Goal: Task Accomplishment & Management: Use online tool/utility

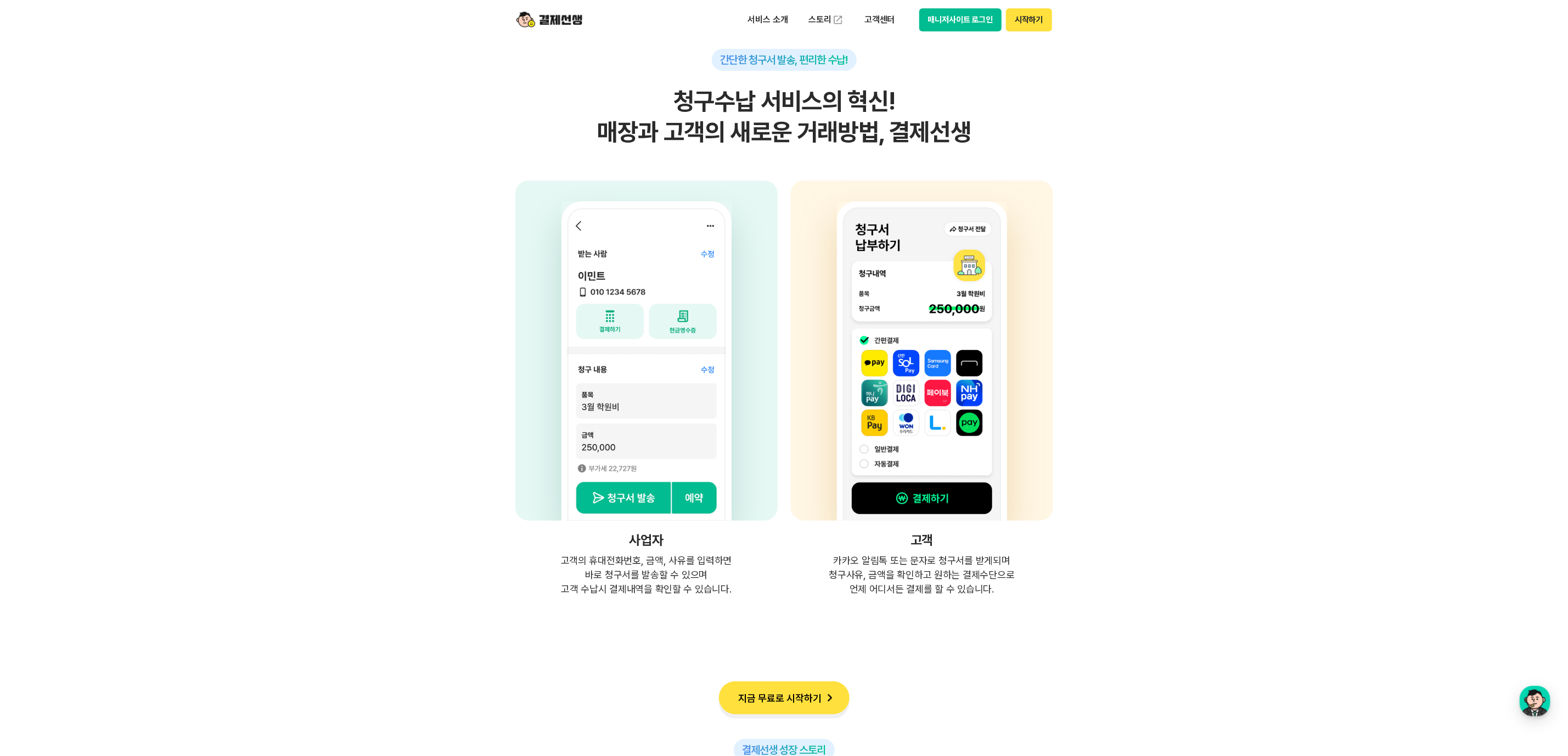
scroll to position [2623, 0]
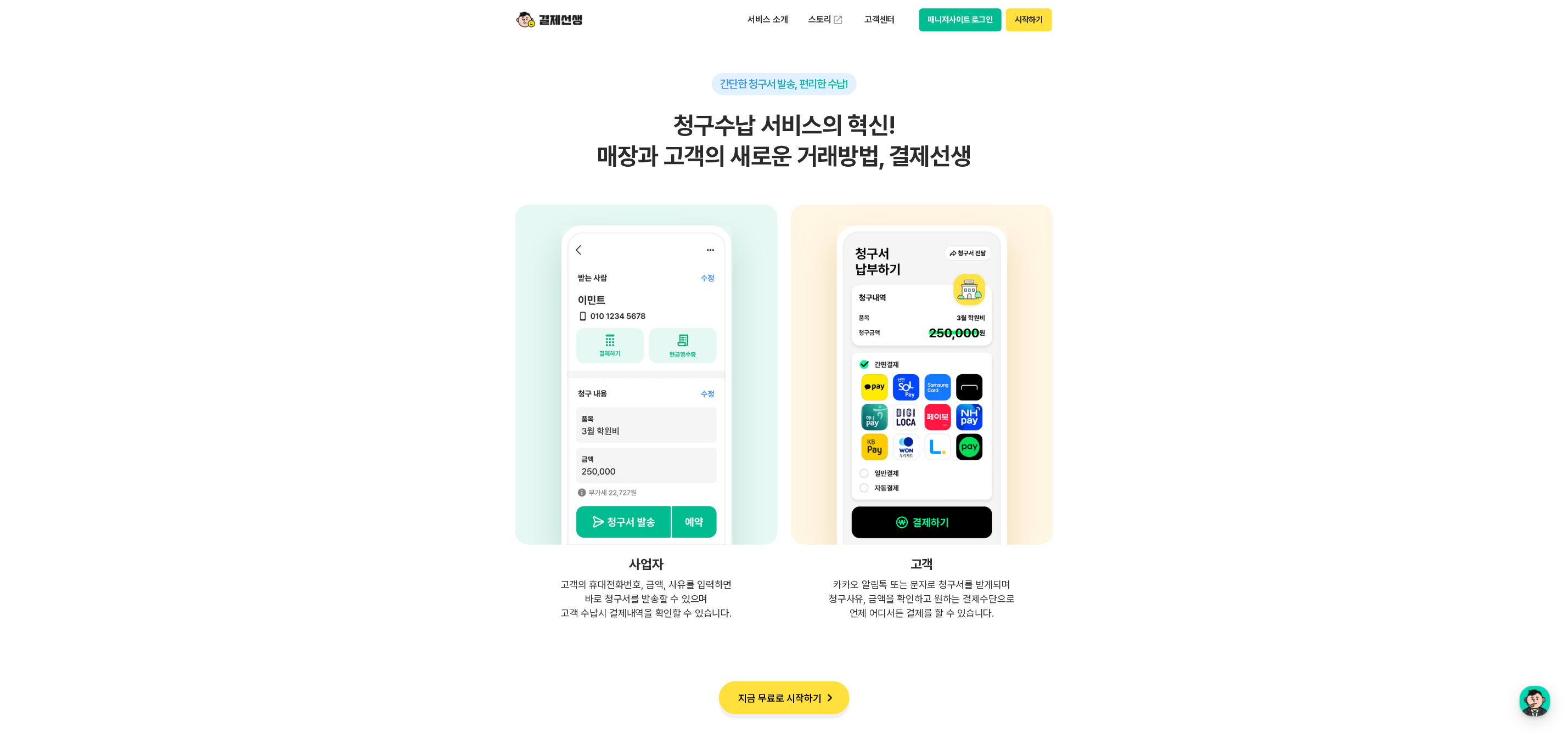
click at [416, 369] on section "간단한 청구서 발송, 편리한 수납! 청구수납 서비스의 혁신! 매장과 고객의 새로운 거래방법, 결제선생 사업자 고객의 휴대전화번호, 금액, 사유…" at bounding box center [784, 276] width 1568 height 690
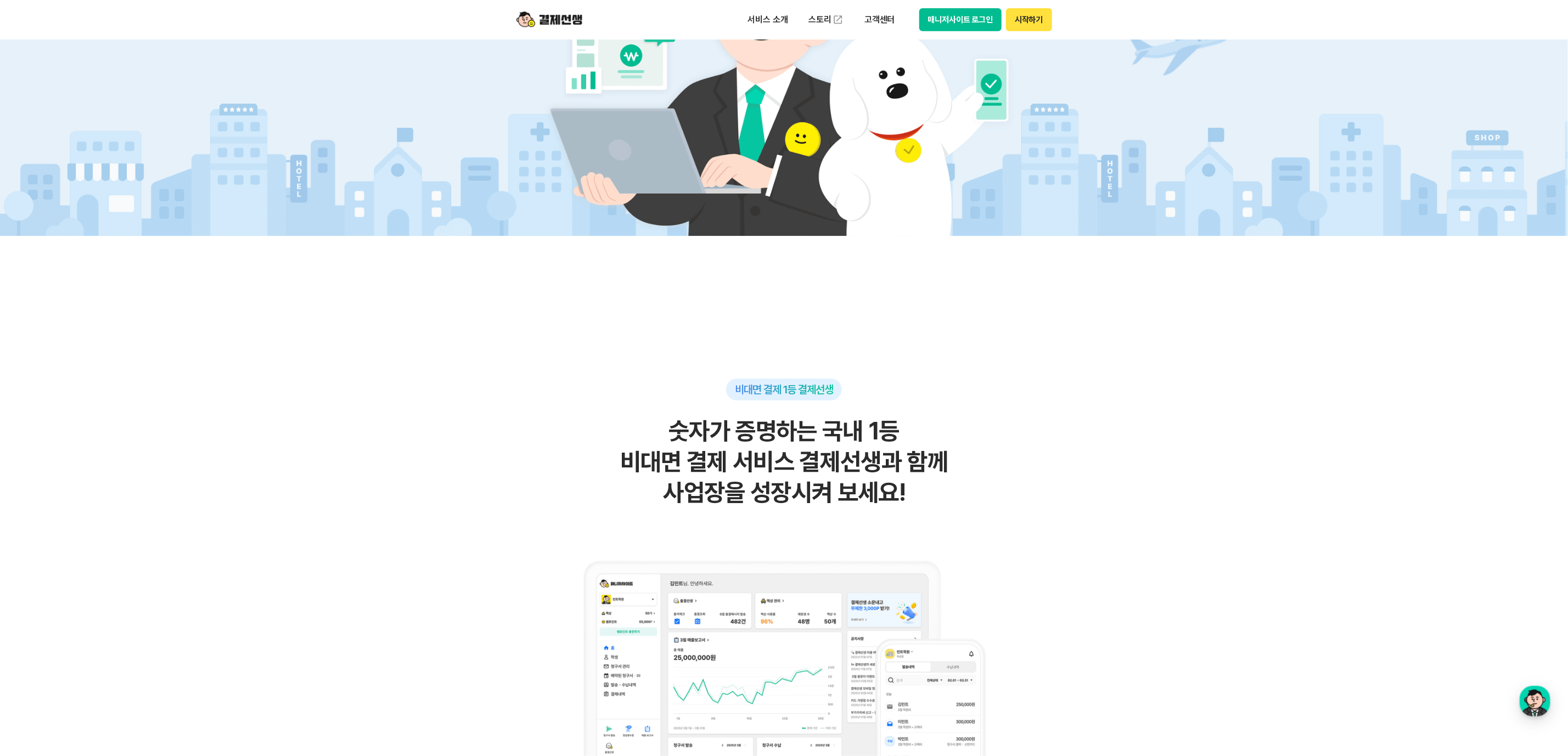
scroll to position [154, 0]
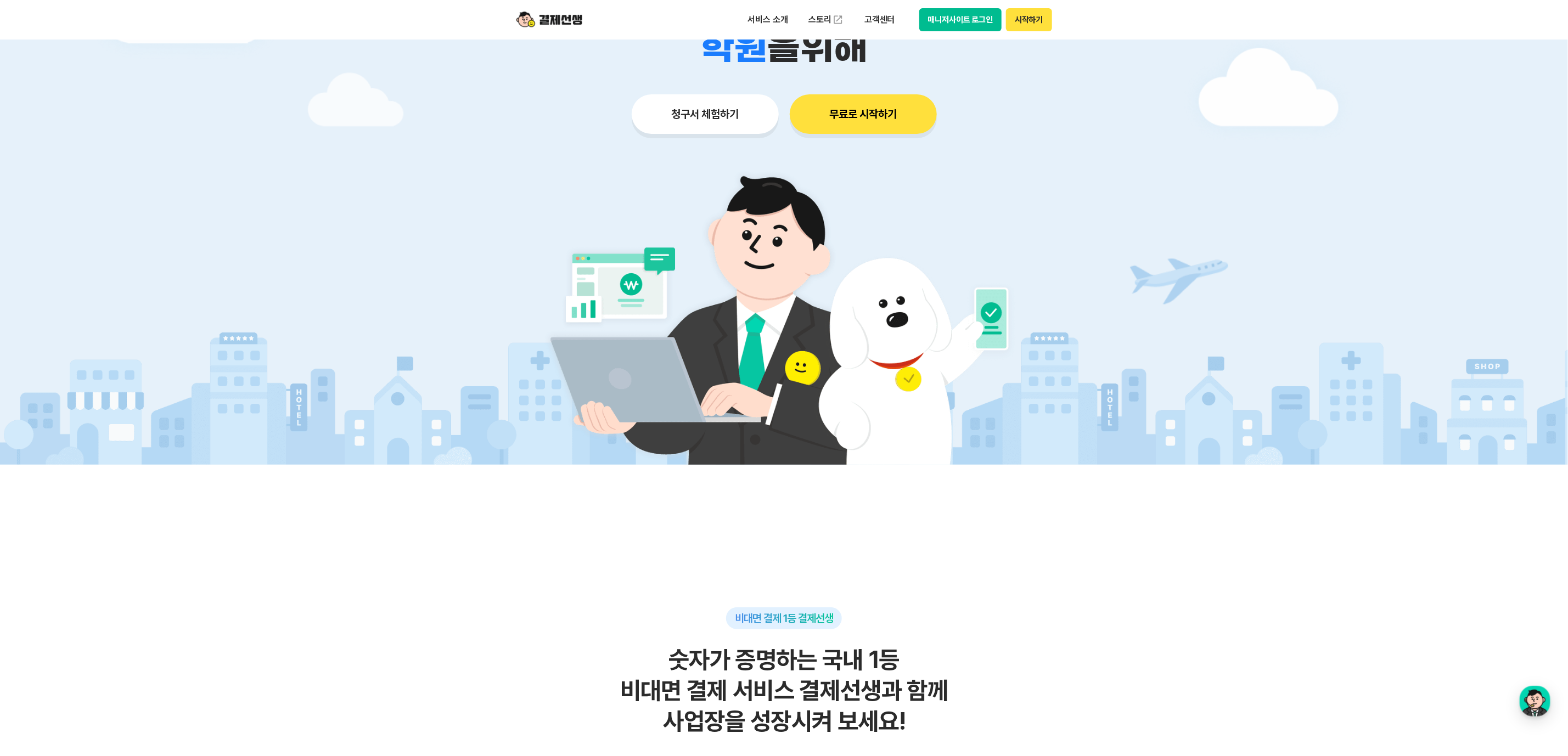
click at [863, 108] on button "무료로 시작하기" at bounding box center [863, 114] width 147 height 40
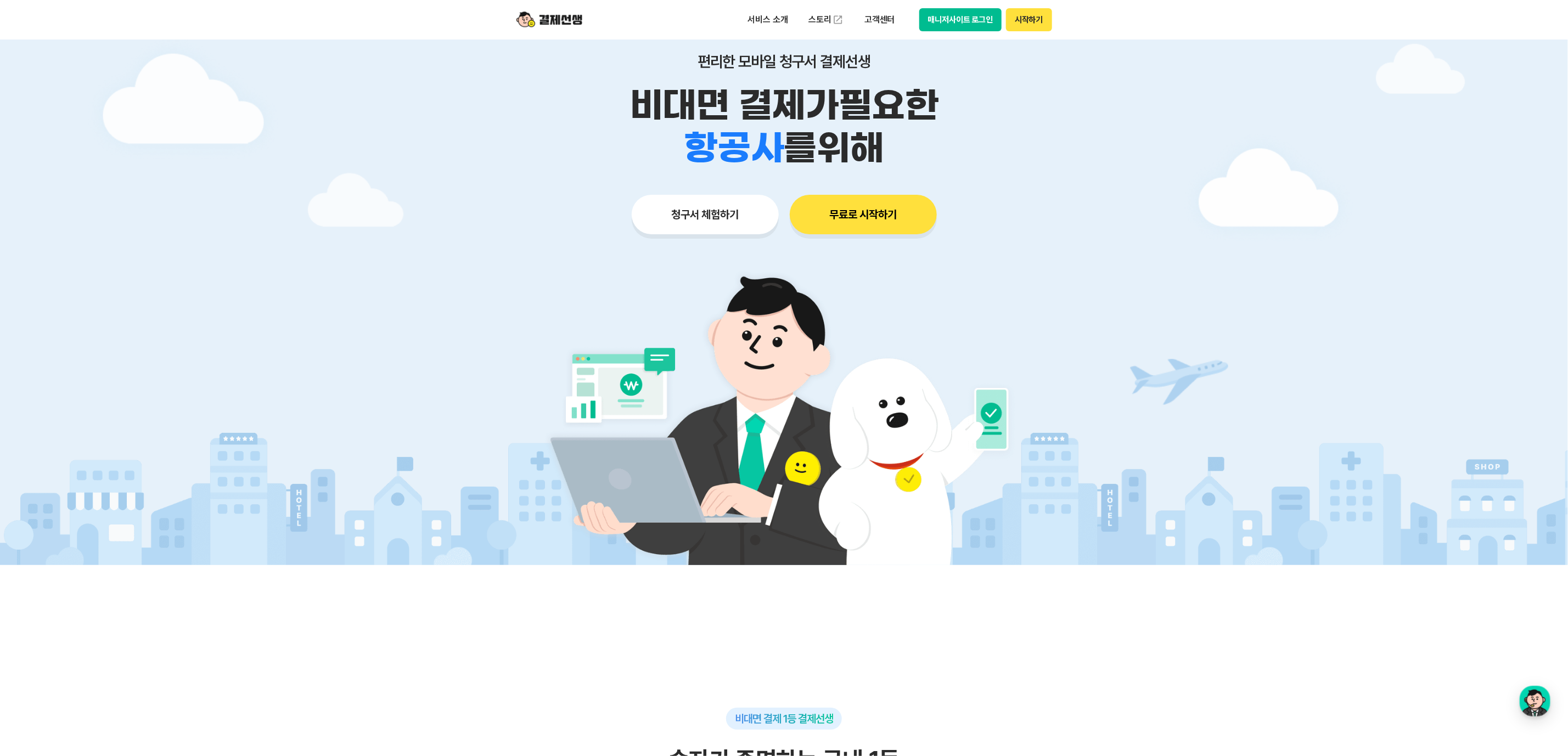
scroll to position [0, 0]
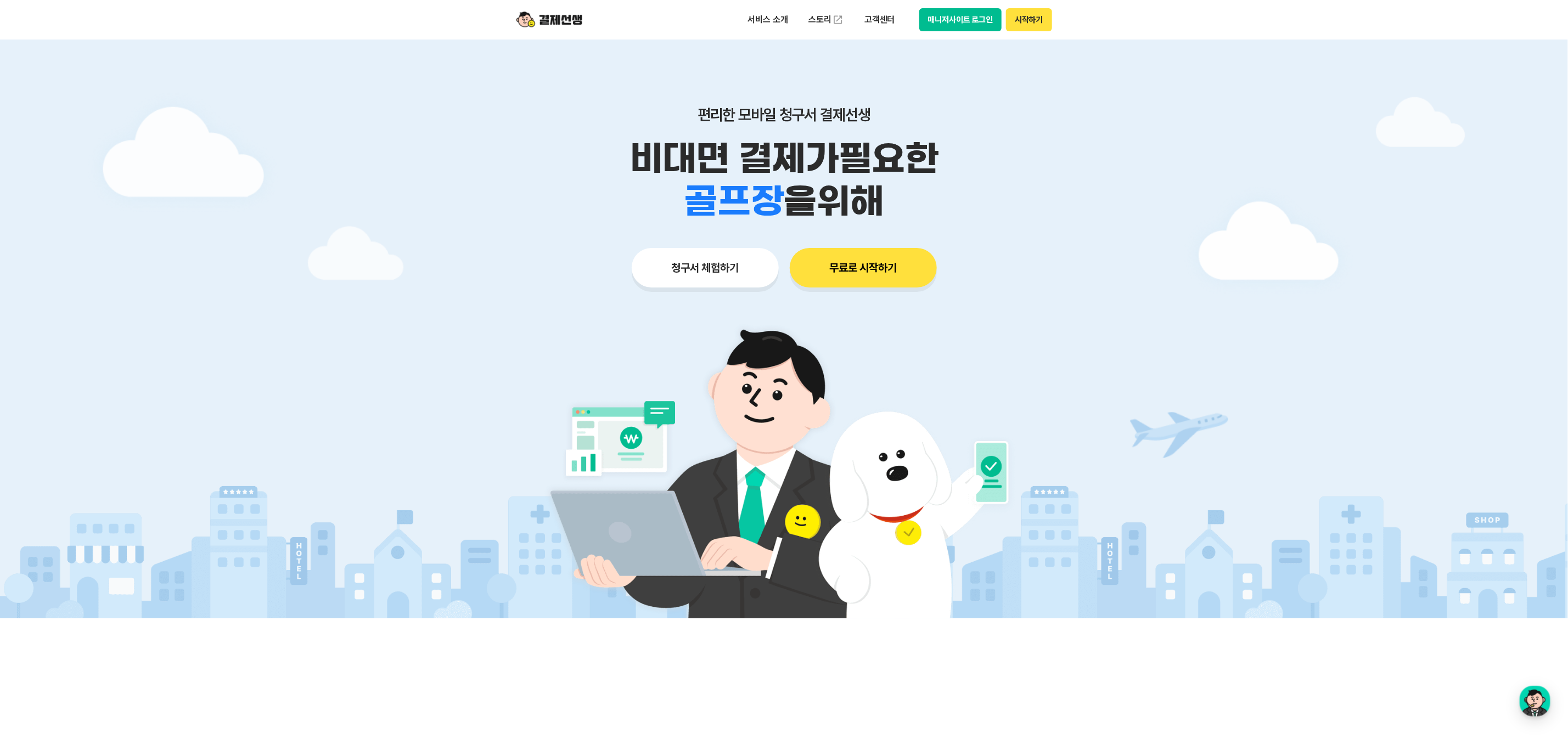
click at [687, 271] on button "청구서 체험하기" at bounding box center [705, 268] width 147 height 40
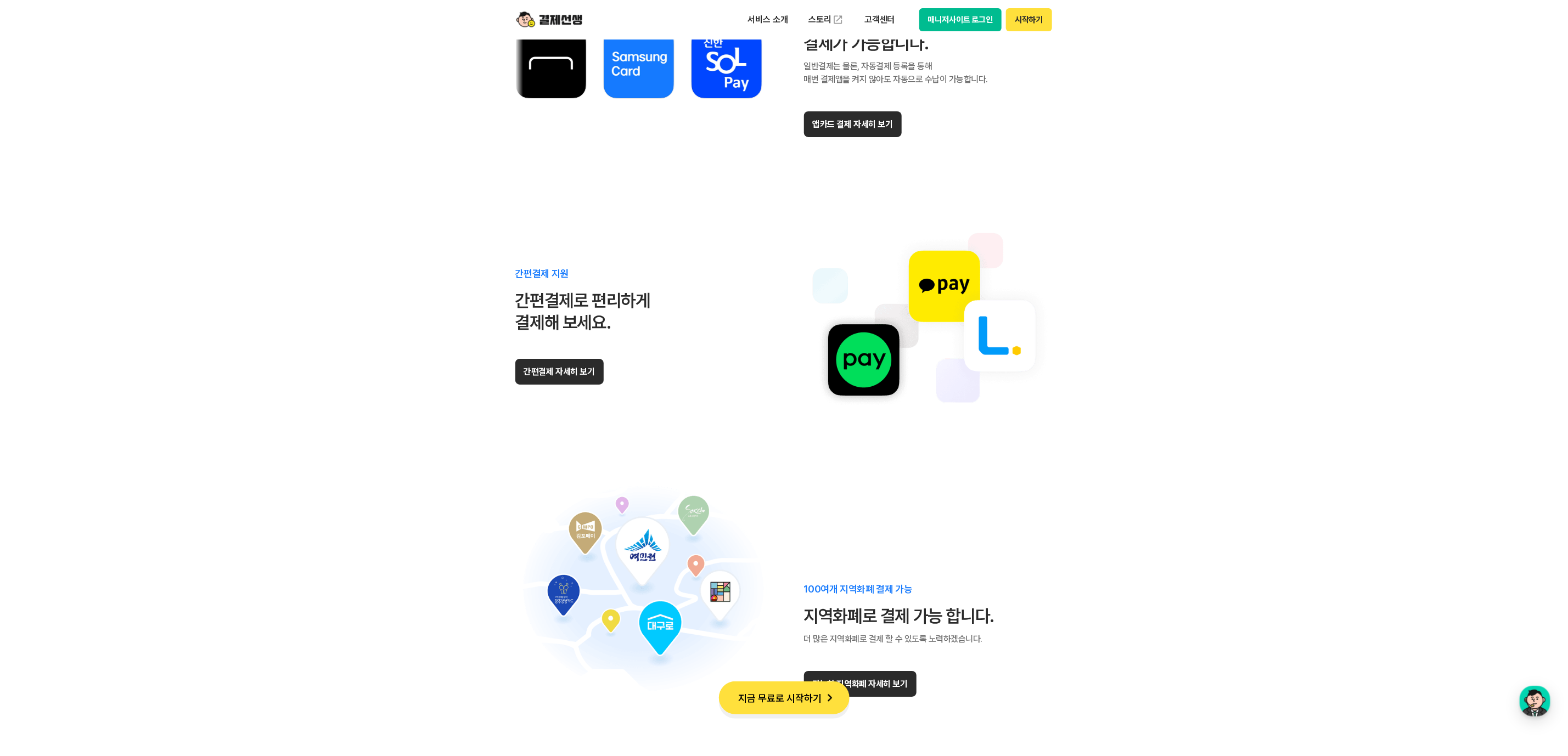
scroll to position [6420, 0]
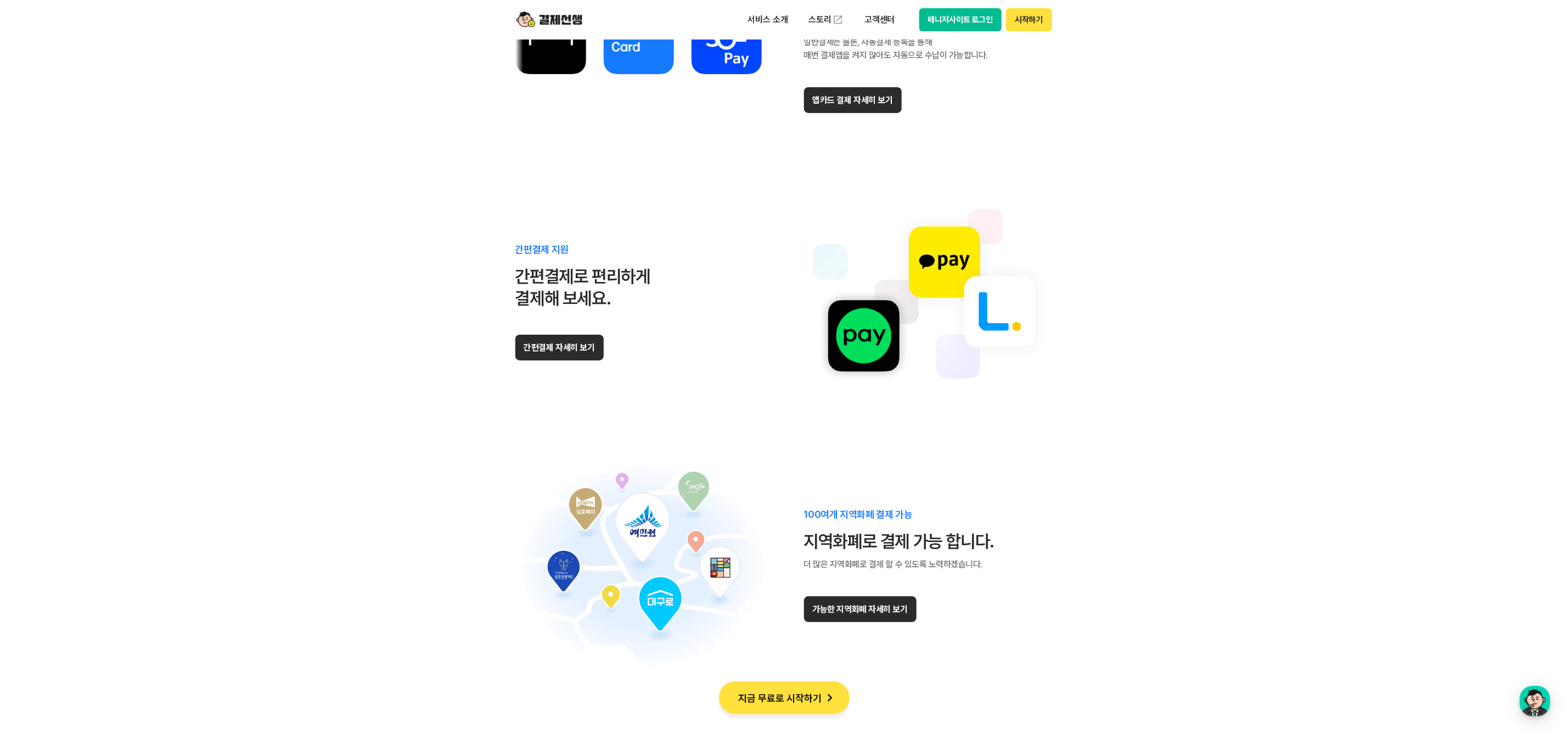
click at [141, 410] on section "다양한 결제수단 지원 다양한 결제수단으로 편리하게 결제가능 합니다. 모든 앱카드 결제 가능 국내 9개 모든 앱카드로 결제가 가능합니다. 일반결…" at bounding box center [784, 237] width 1568 height 1150
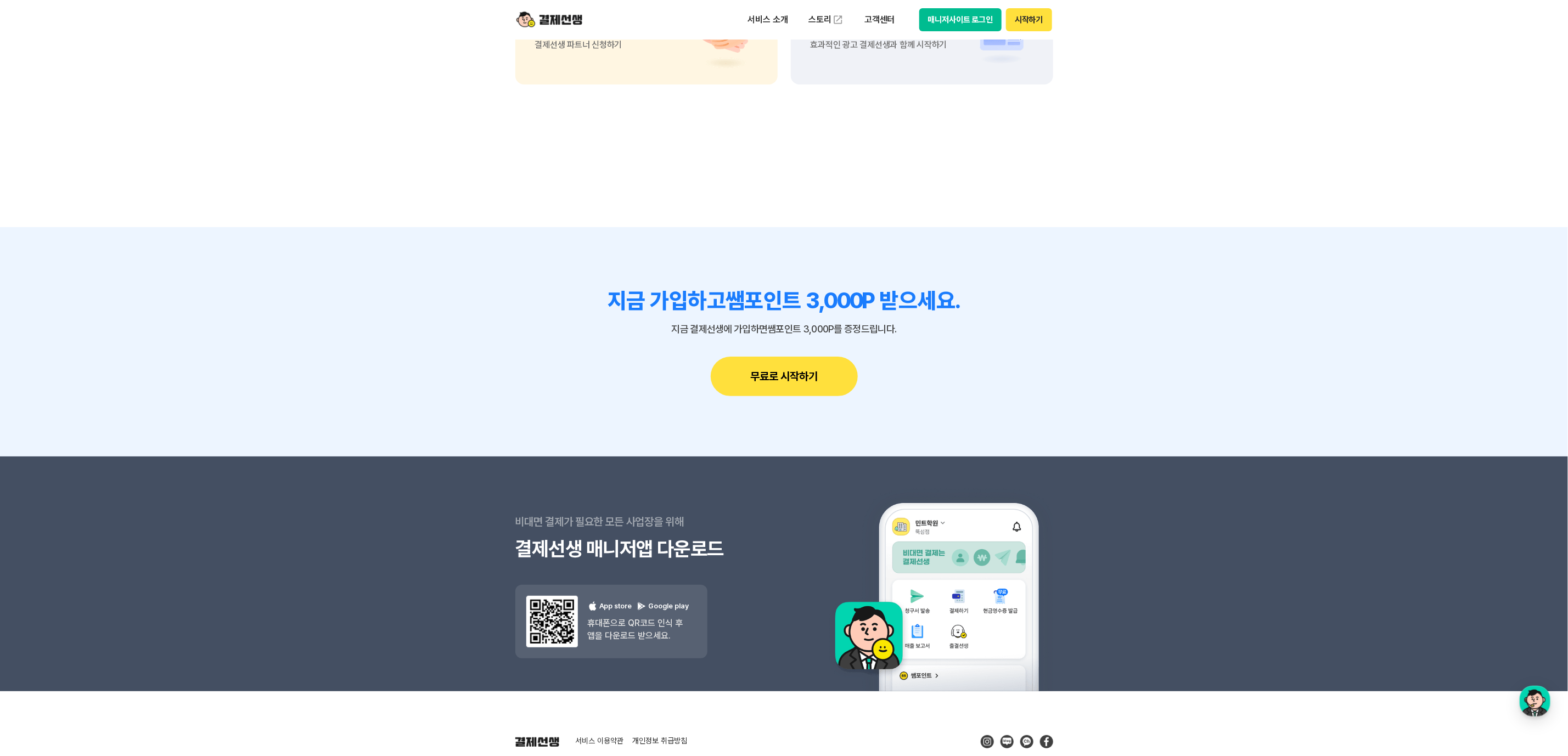
scroll to position [9529, 0]
